Goal: Task Accomplishment & Management: Manage account settings

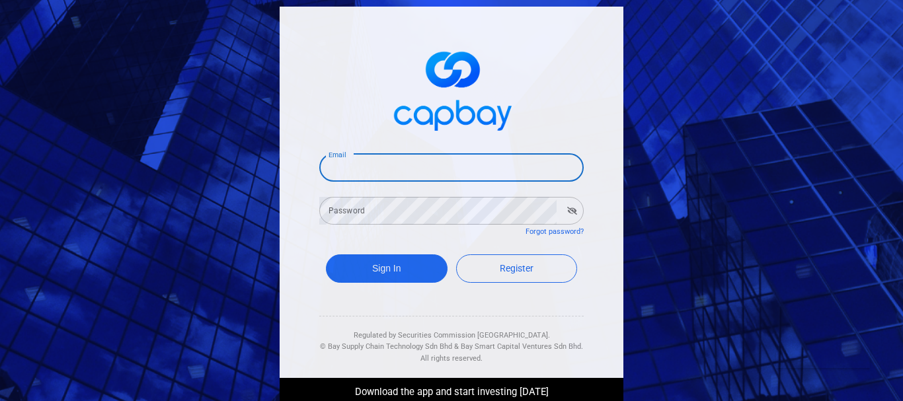
click at [443, 169] on input "Email" at bounding box center [451, 168] width 264 height 28
click at [443, 169] on input "d" at bounding box center [451, 168] width 264 height 28
type input "[DOMAIN_NAME][EMAIL_ADDRESS][DOMAIN_NAME]"
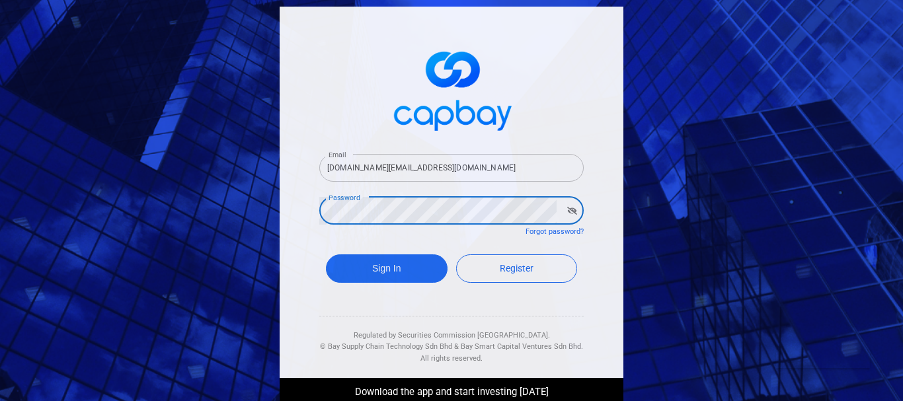
click at [326, 255] on button "Sign In" at bounding box center [387, 269] width 122 height 28
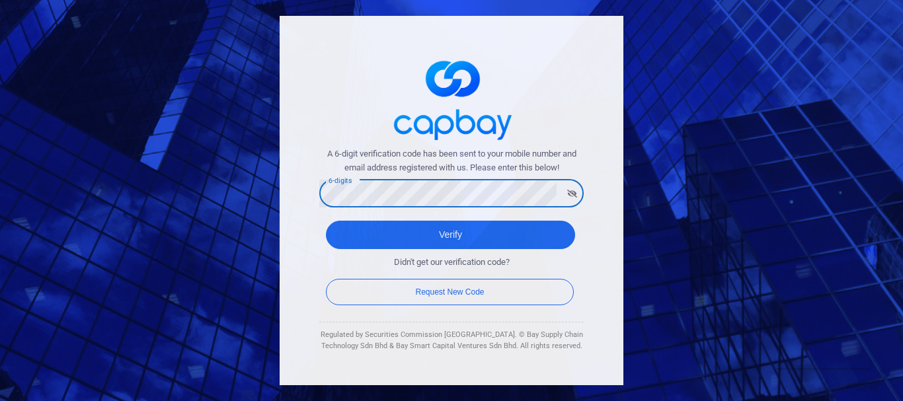
click at [326, 221] on button "Verify" at bounding box center [450, 235] width 249 height 28
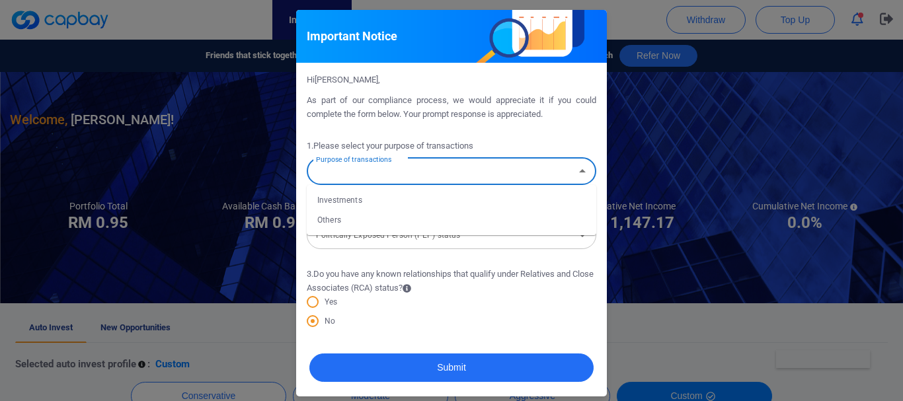
click at [453, 169] on input "Purpose of transactions" at bounding box center [441, 171] width 260 height 24
click at [442, 200] on li "Investments" at bounding box center [452, 200] width 290 height 20
type input "Investments"
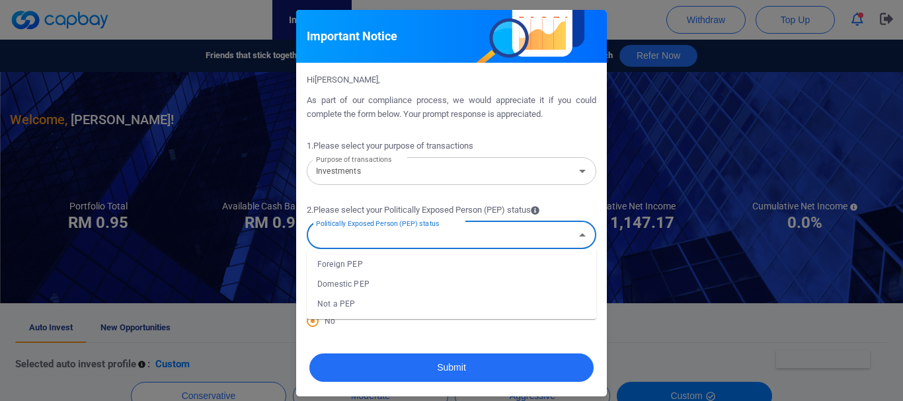
click at [437, 227] on div "Politically Exposed Person (PEP) status Politically Exposed Person (PEP) status" at bounding box center [452, 234] width 290 height 30
click at [411, 303] on li "Not a PEP" at bounding box center [452, 304] width 290 height 20
type input "Not a PEP"
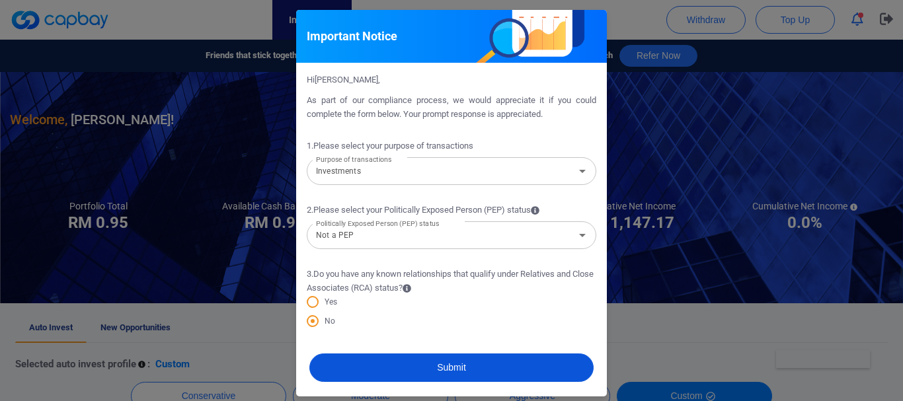
click at [420, 367] on button "Submit" at bounding box center [451, 368] width 284 height 28
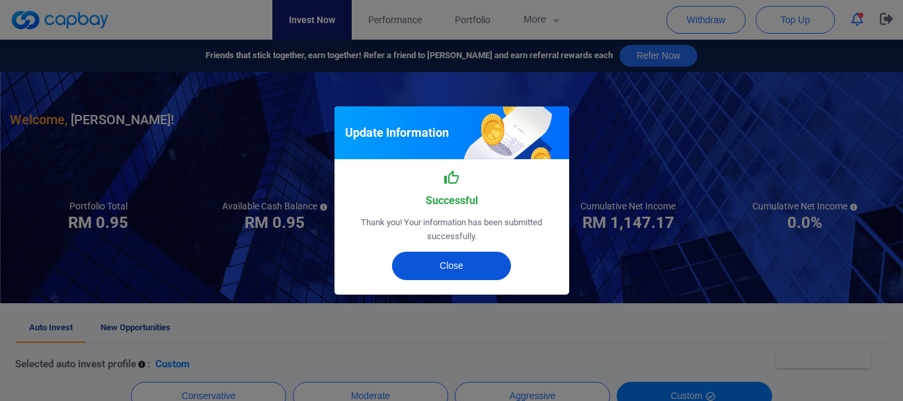
click at [499, 270] on button "Close" at bounding box center [451, 266] width 119 height 28
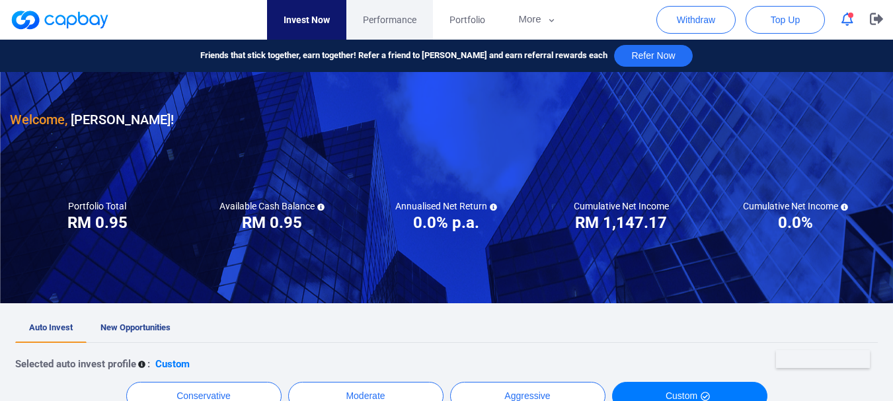
click at [372, 34] on link "Performance" at bounding box center [389, 20] width 87 height 40
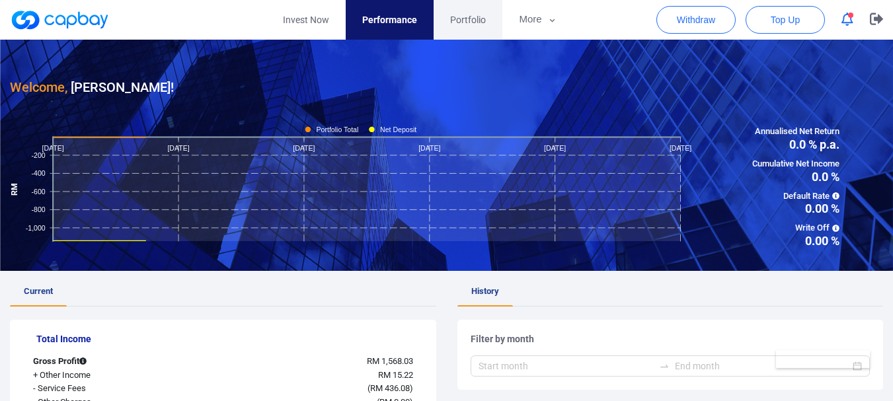
click at [450, 21] on span "Portfolio" at bounding box center [468, 20] width 36 height 15
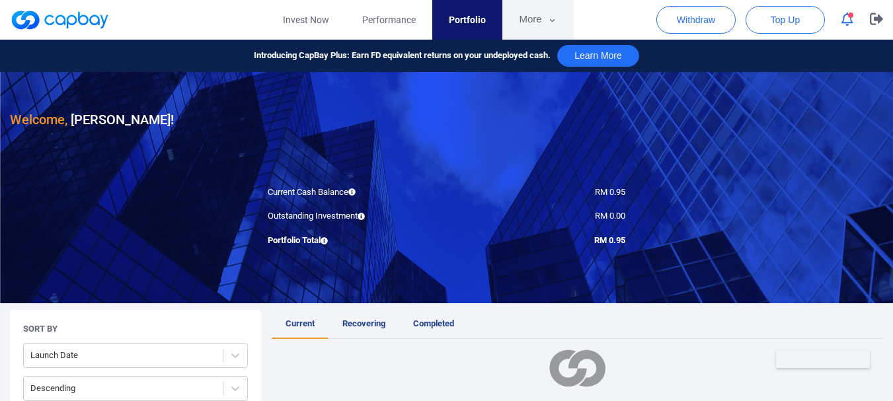
click at [547, 15] on icon "button" at bounding box center [552, 21] width 10 height 12
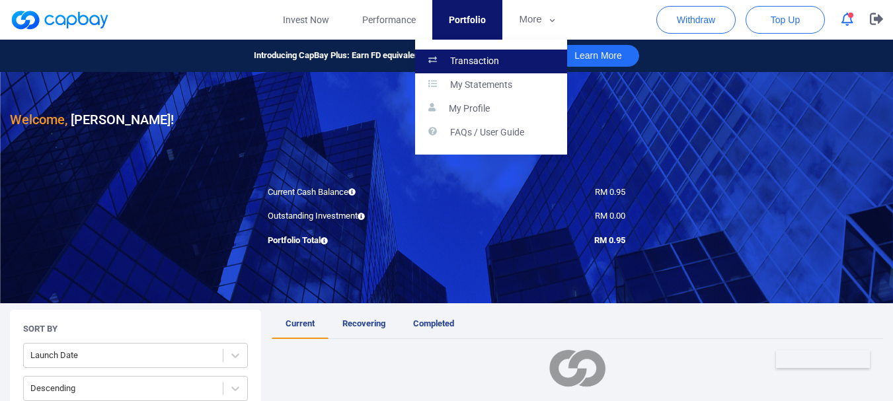
click at [514, 69] on link "Transaction" at bounding box center [491, 62] width 152 height 24
